Goal: Task Accomplishment & Management: Manage account settings

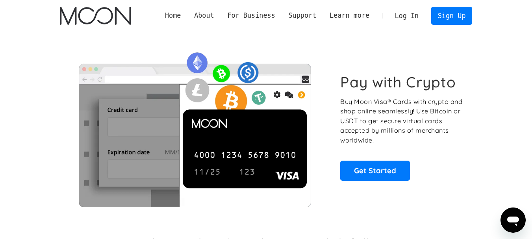
click at [408, 15] on link "Log In" at bounding box center [406, 15] width 37 height 17
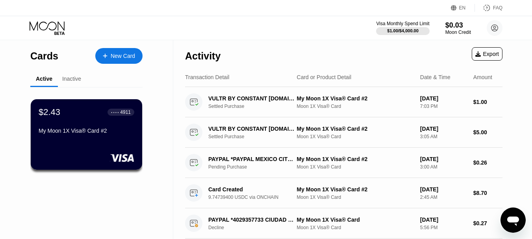
click at [77, 81] on div "Inactive" at bounding box center [71, 79] width 19 height 6
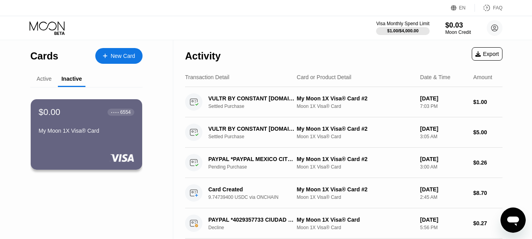
click at [41, 79] on div "Active" at bounding box center [44, 79] width 15 height 6
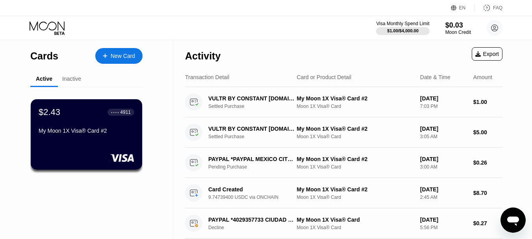
click at [0, 154] on div "Cards New Card Active Inactive $2.43 ● ● ● ● 4911 My Moon 1X Visa® Card #2 $0.0…" at bounding box center [86, 169] width 173 height 259
